Goal: Task Accomplishment & Management: Manage account settings

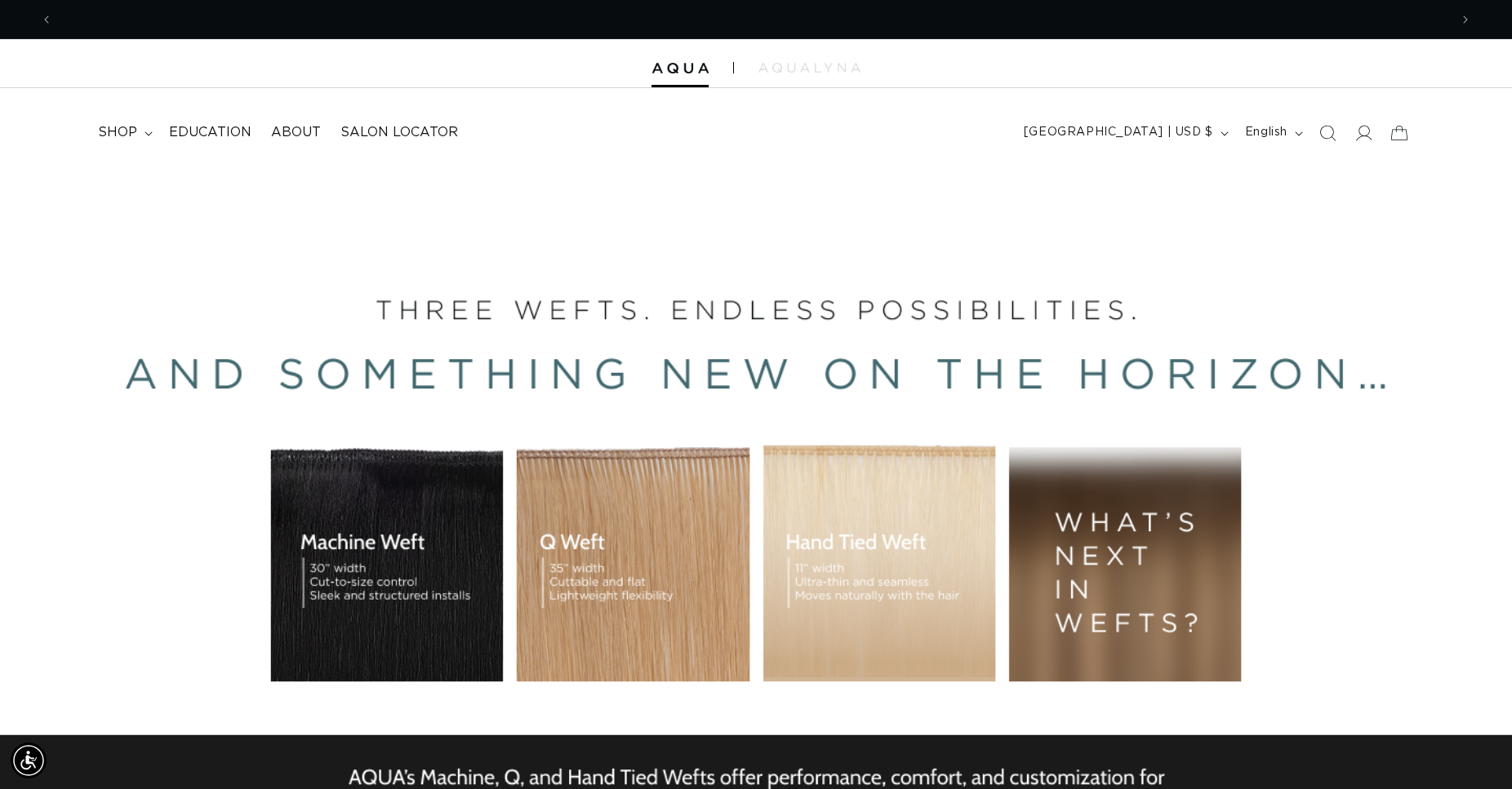
scroll to position [0, 2792]
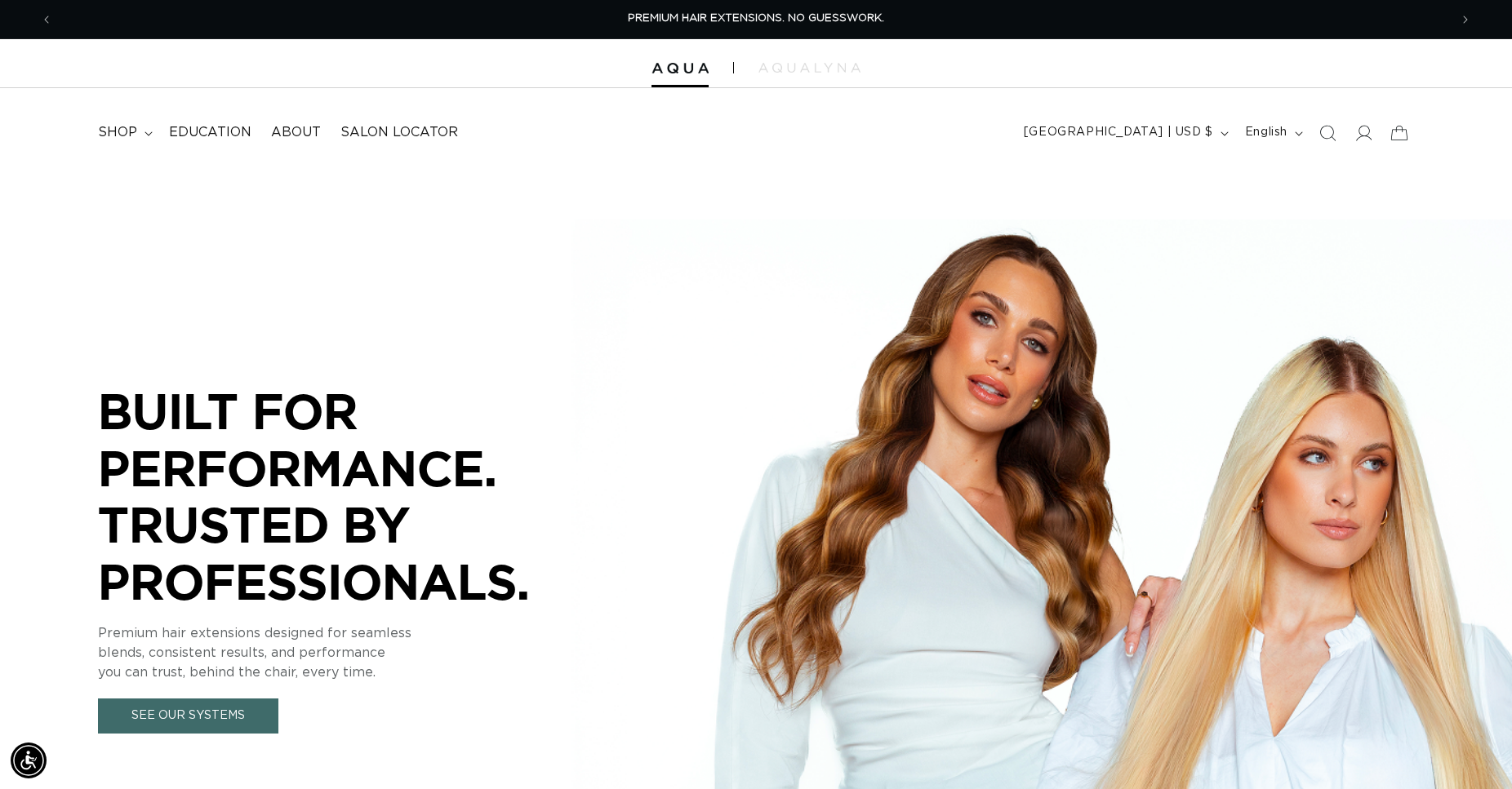
scroll to position [0, 1396]
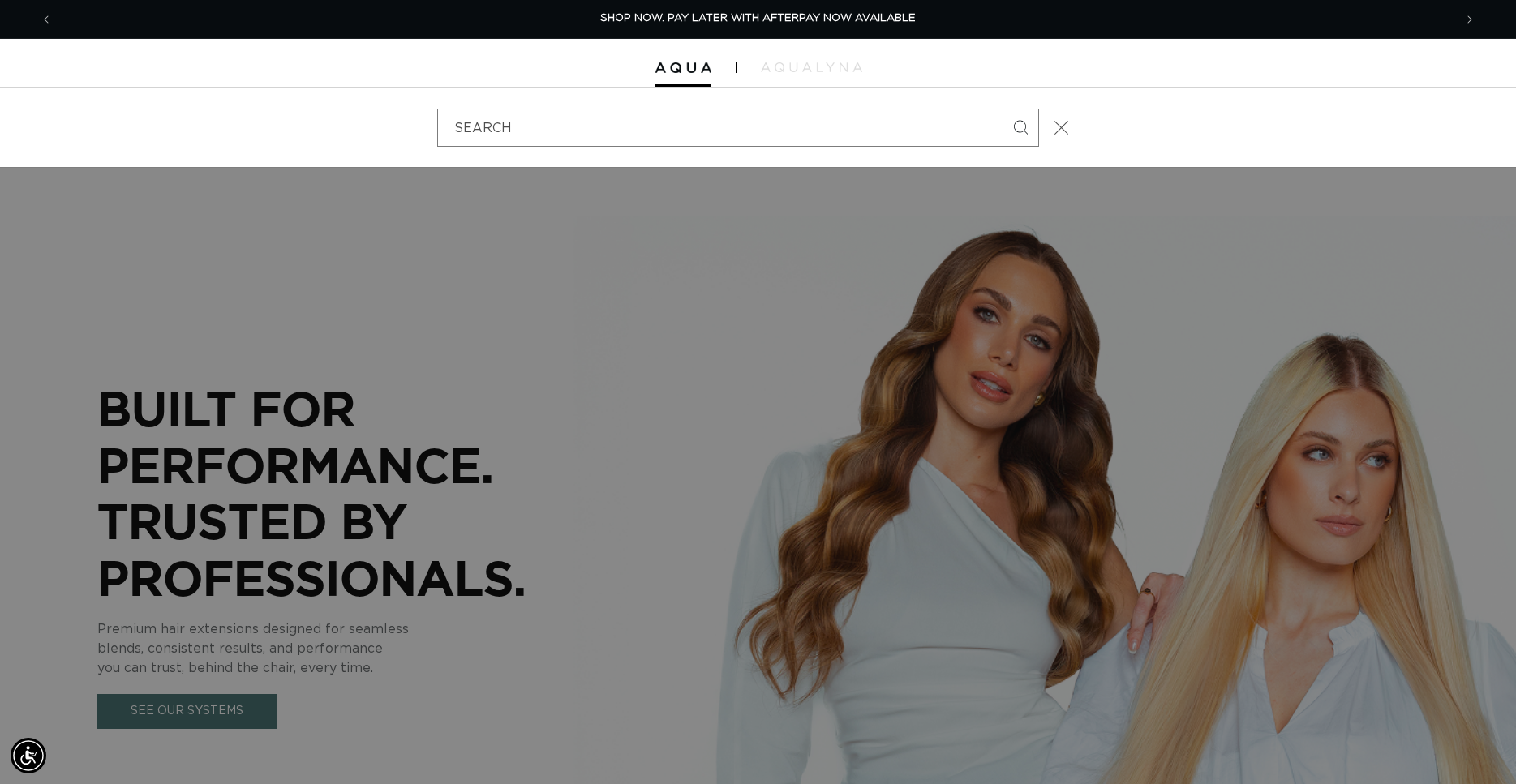
click at [1065, 127] on icon "Close" at bounding box center [1061, 127] width 15 height 15
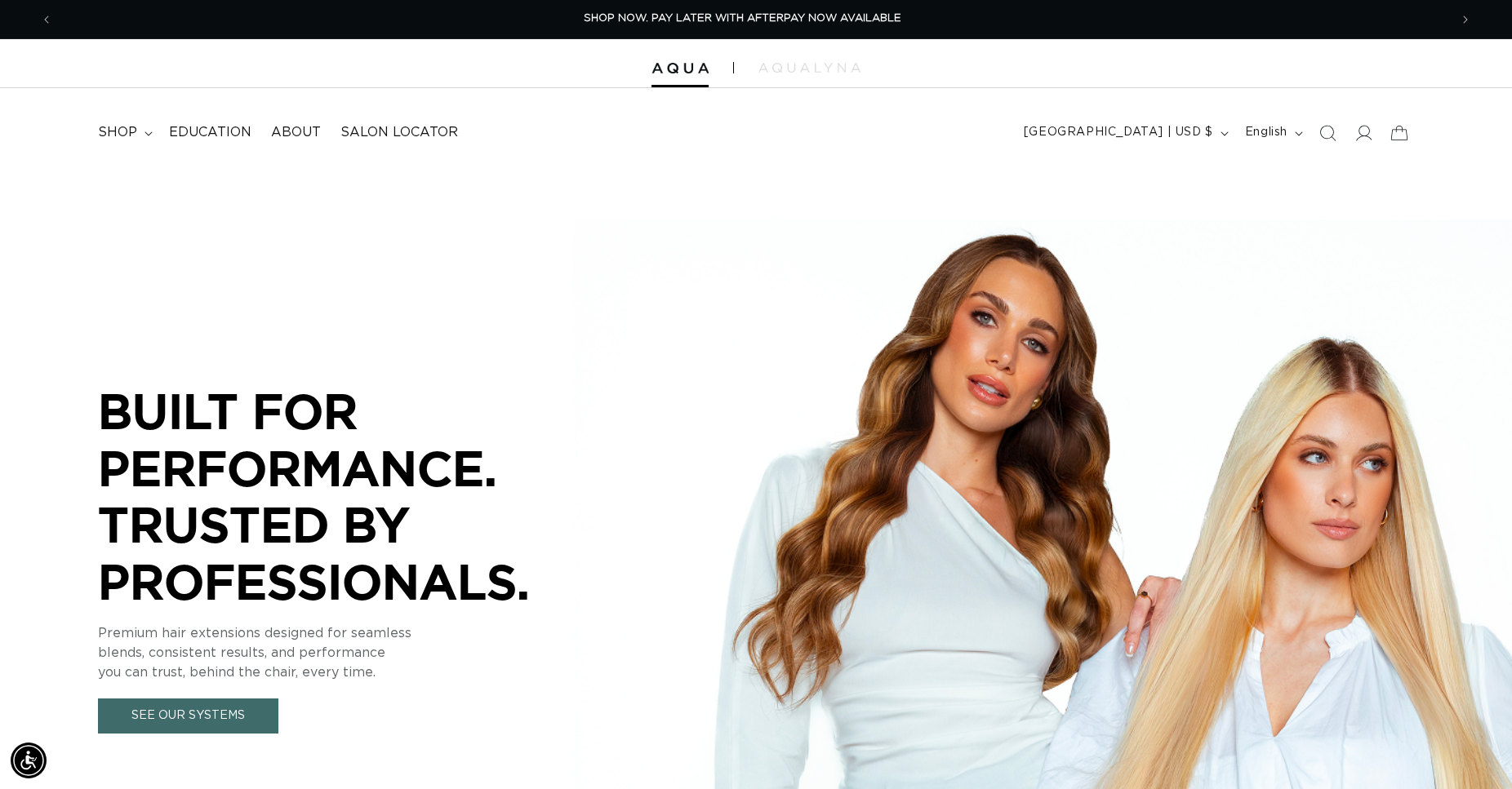
scroll to position [0, 1396]
click at [1365, 131] on icon at bounding box center [1363, 132] width 17 height 17
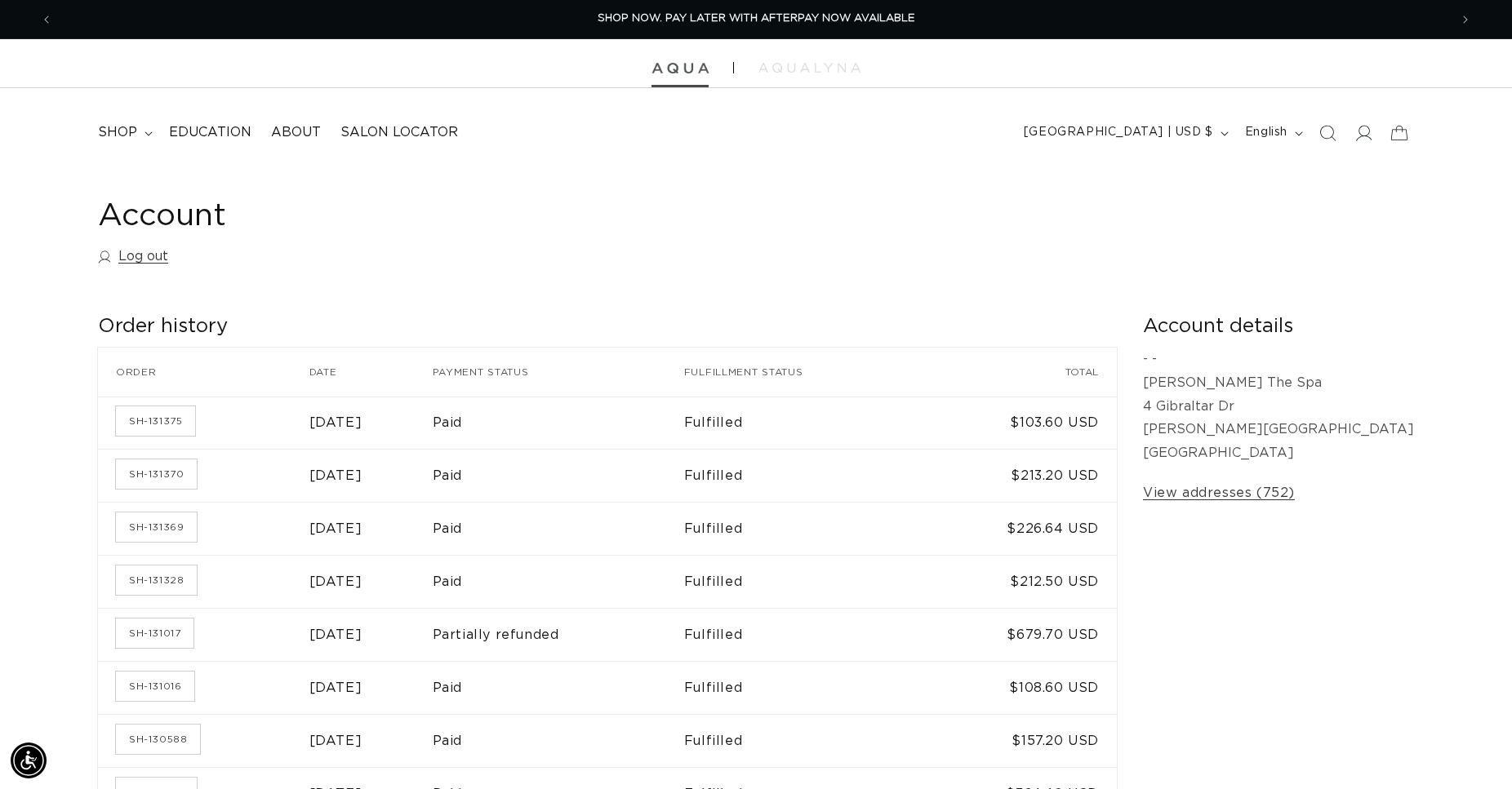
click at [674, 72] on img at bounding box center [680, 69] width 57 height 12
